Goal: Task Accomplishment & Management: Manage account settings

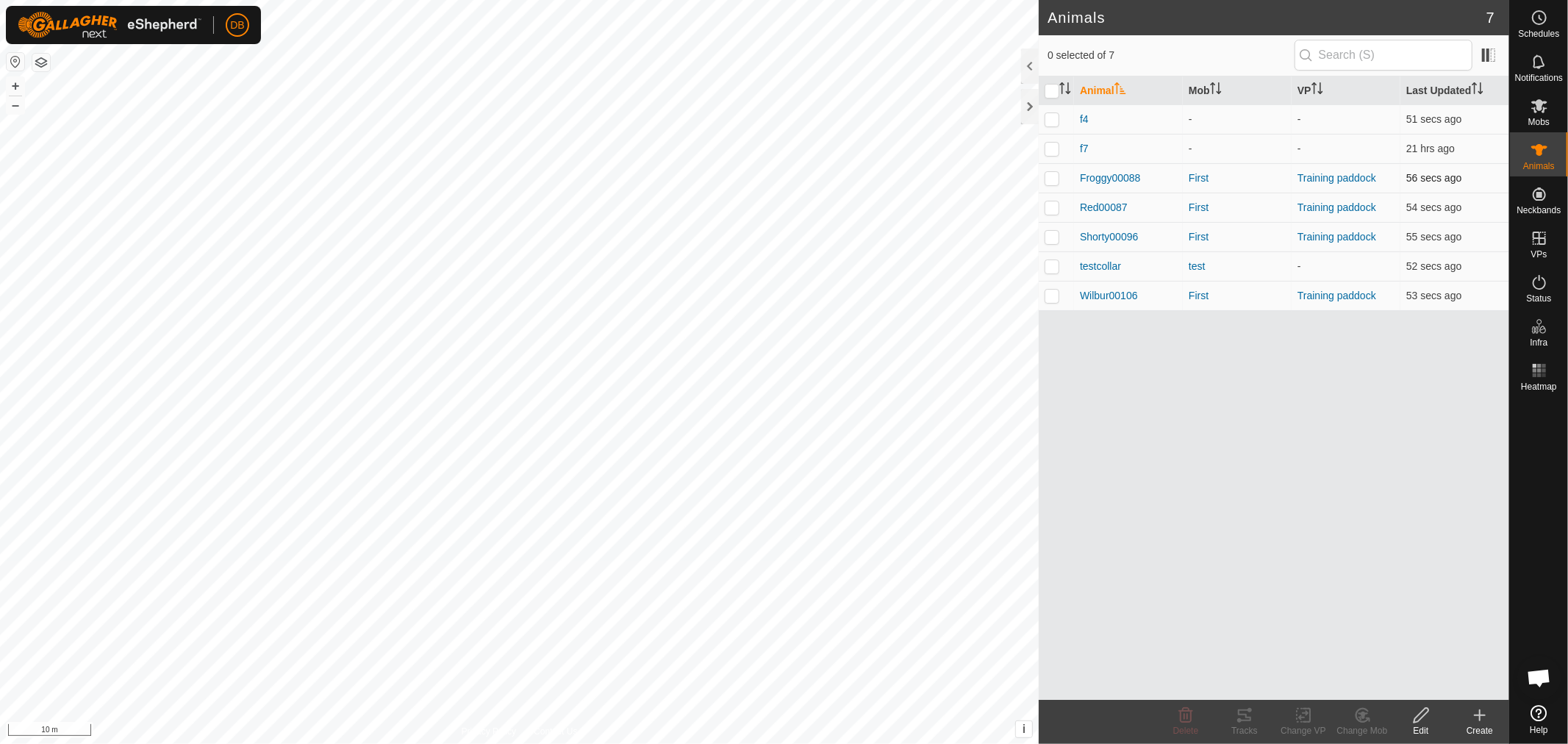
click at [1047, 175] on p-checkbox at bounding box center [1052, 178] width 15 height 11
click at [1049, 182] on p-checkbox at bounding box center [1052, 178] width 15 height 11
checkbox input "false"
click at [1047, 203] on p-checkbox at bounding box center [1052, 207] width 15 height 11
click at [1050, 206] on p-checkbox at bounding box center [1052, 207] width 15 height 11
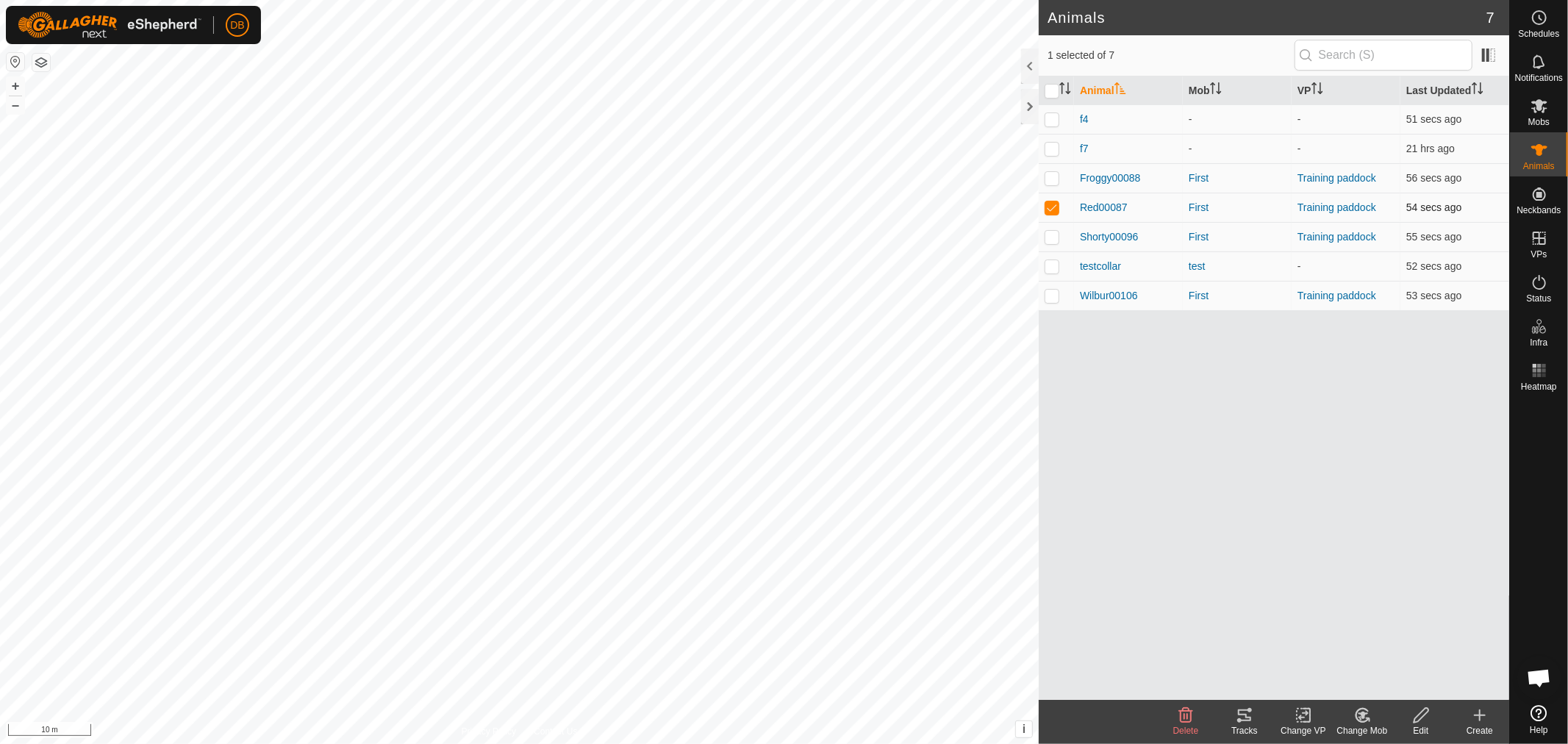
checkbox input "false"
click at [1059, 233] on p-checkbox at bounding box center [1052, 237] width 15 height 11
click at [1054, 236] on p-checkbox at bounding box center [1052, 237] width 15 height 11
checkbox input "false"
click at [1052, 297] on p-checkbox at bounding box center [1052, 295] width 15 height 11
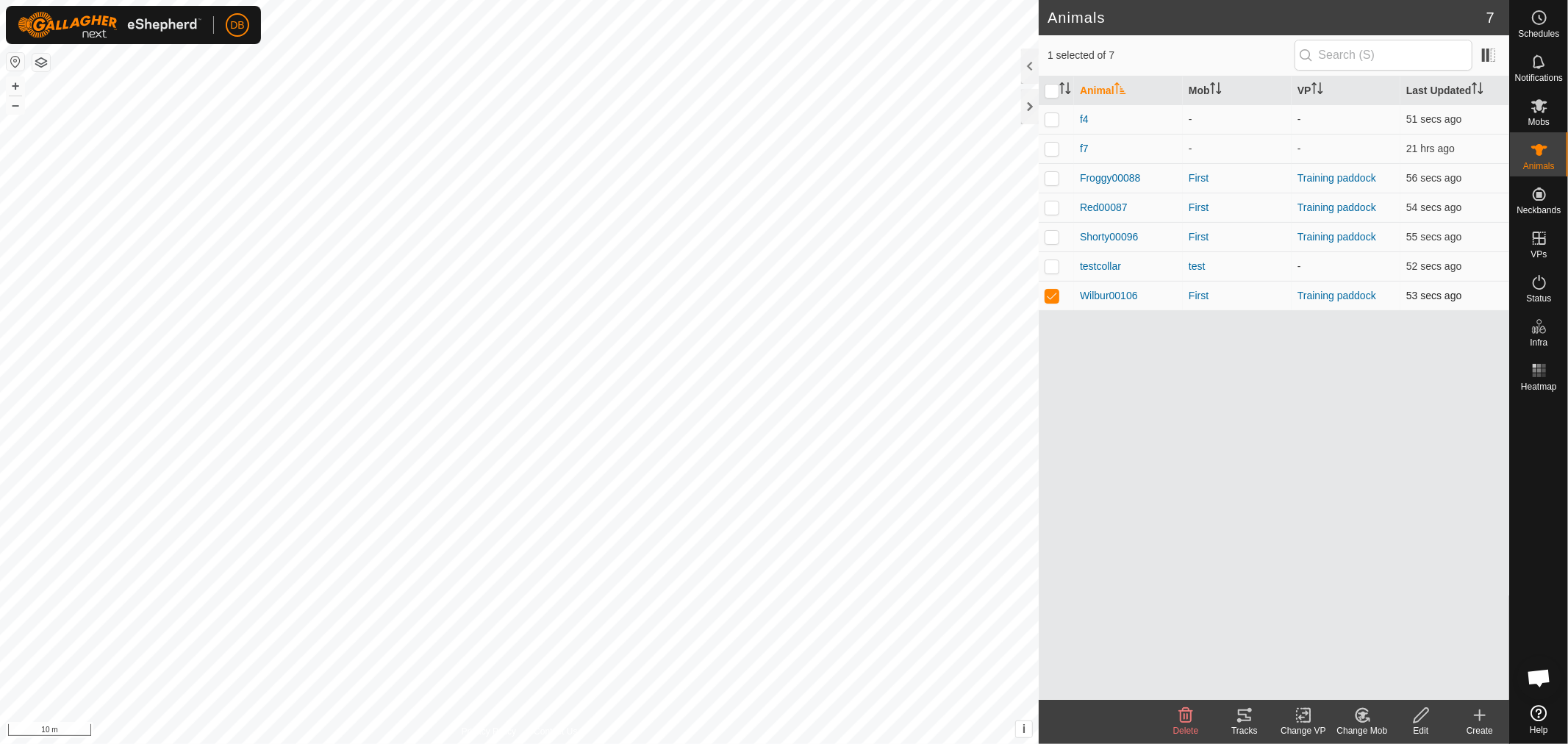
click at [1052, 297] on p-checkbox at bounding box center [1052, 295] width 15 height 11
checkbox input "false"
click at [1023, 99] on div at bounding box center [1030, 106] width 18 height 35
click at [1025, 100] on div at bounding box center [1030, 106] width 18 height 35
